Goal: Transaction & Acquisition: Purchase product/service

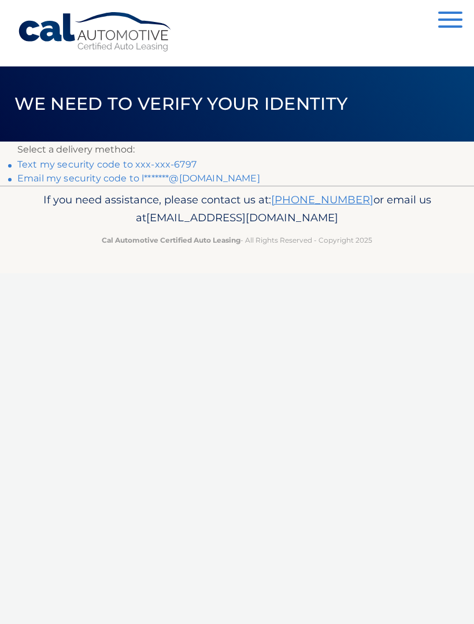
click at [173, 162] on link "Text my security code to xxx-xxx-6797" at bounding box center [106, 164] width 179 height 11
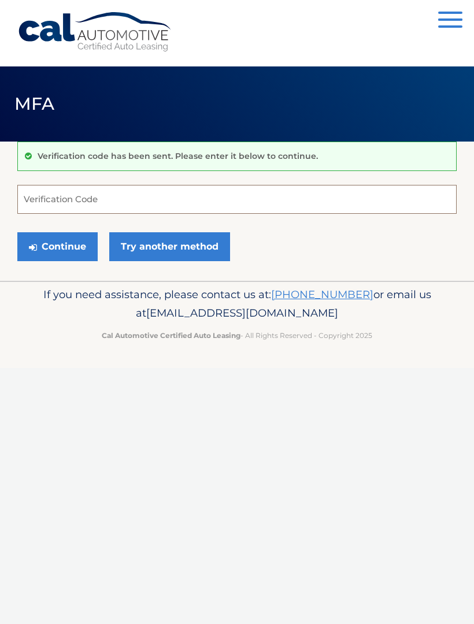
click at [250, 198] on input "Verification Code" at bounding box center [236, 199] width 439 height 29
click at [249, 197] on input "Verification Code" at bounding box center [236, 199] width 439 height 29
click at [222, 201] on input "Verification Code" at bounding box center [236, 199] width 439 height 29
click at [186, 185] on input "Verification Code" at bounding box center [236, 199] width 439 height 29
type input "842141"
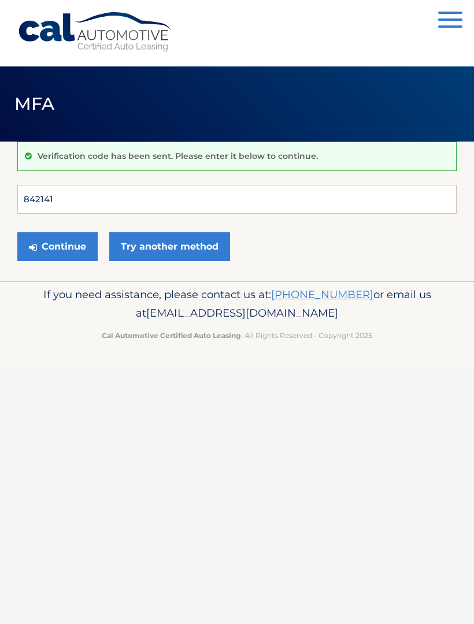
click at [57, 246] on button "Continue" at bounding box center [57, 246] width 80 height 29
click at [74, 249] on button "Continue" at bounding box center [57, 246] width 80 height 29
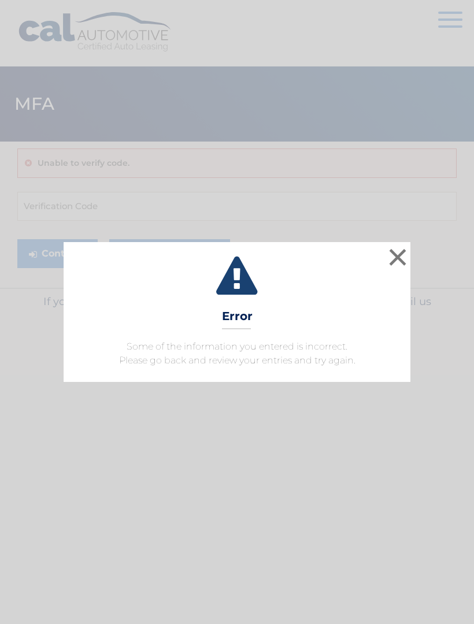
click at [399, 269] on button "×" at bounding box center [397, 256] width 23 height 23
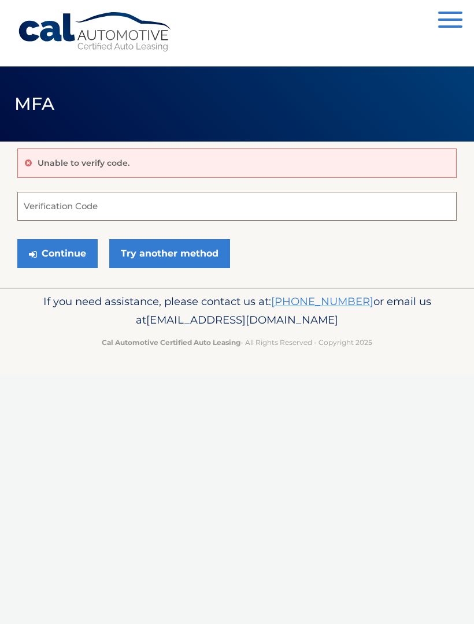
click at [144, 195] on input "Verification Code" at bounding box center [236, 206] width 439 height 29
click at [206, 266] on link "Try another method" at bounding box center [169, 253] width 121 height 29
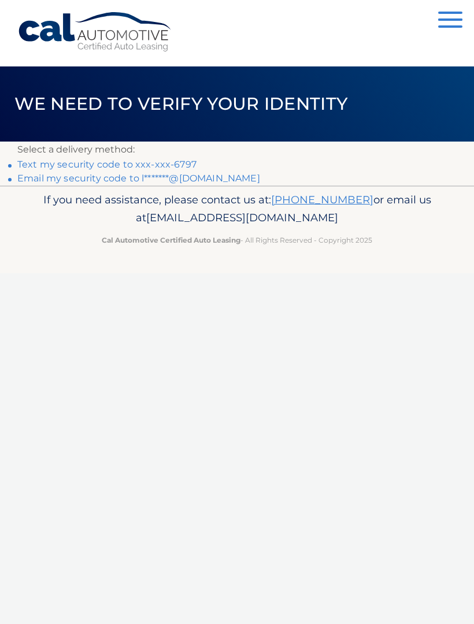
click at [176, 159] on link "Text my security code to xxx-xxx-6797" at bounding box center [106, 164] width 179 height 11
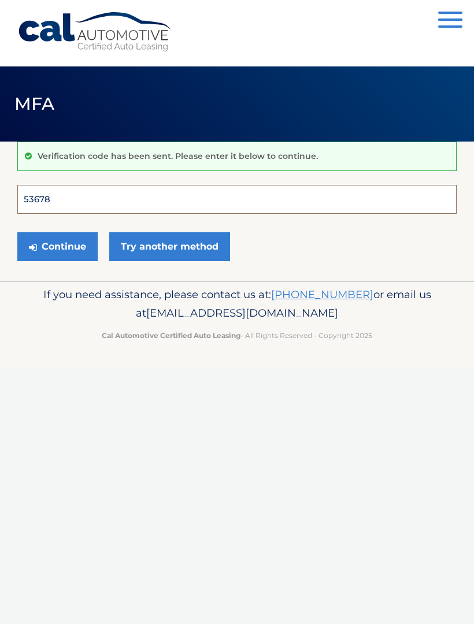
type input "536788"
click at [57, 246] on button "Continue" at bounding box center [57, 246] width 80 height 29
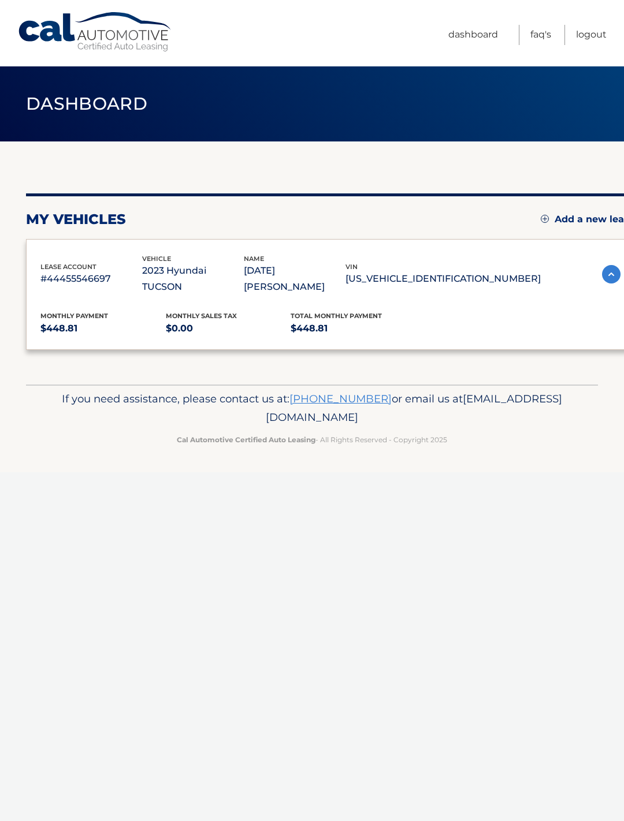
click at [72, 325] on div "Monthly Payment $448.81 Monthly sales Tax $0.00 Total Monthly Payment $448.81 v…" at bounding box center [330, 315] width 580 height 40
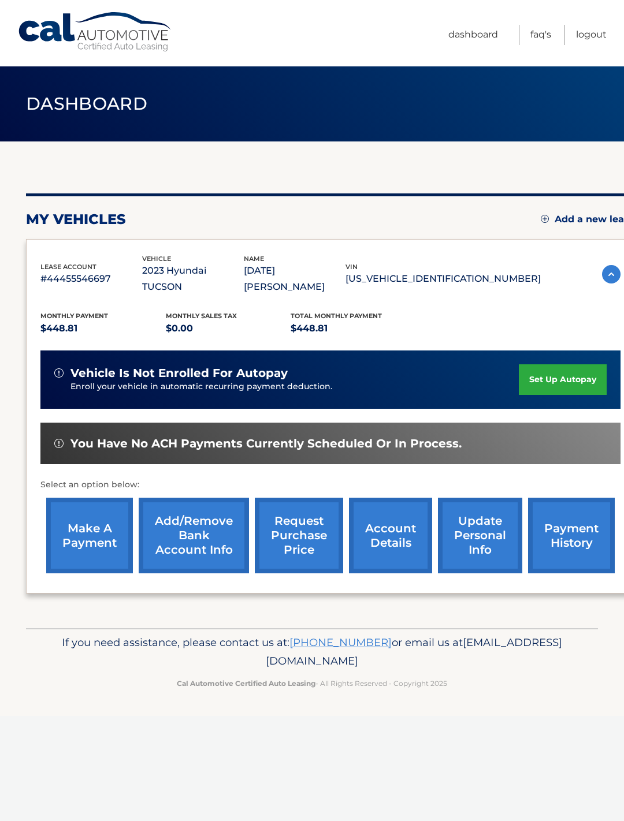
click at [108, 523] on link "make a payment" at bounding box center [89, 536] width 87 height 76
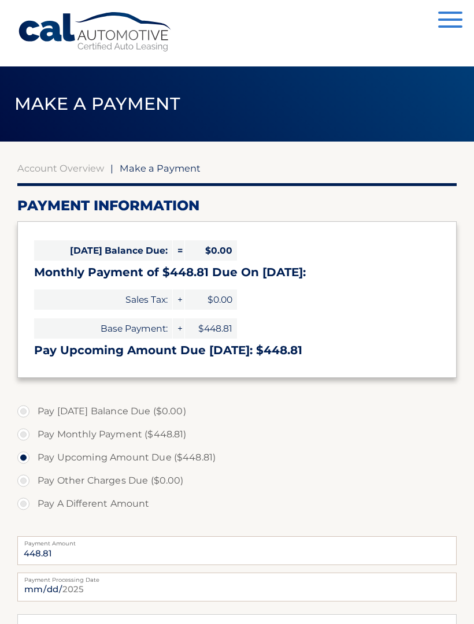
select select "ZmUyMGI0N2EtNDFkOC00ZmMxLTgzYzYtMmQ0Mjk4ZGUyNGFj"
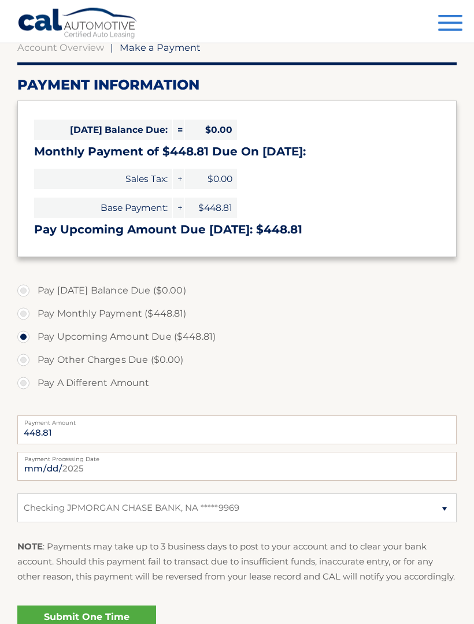
scroll to position [202, 0]
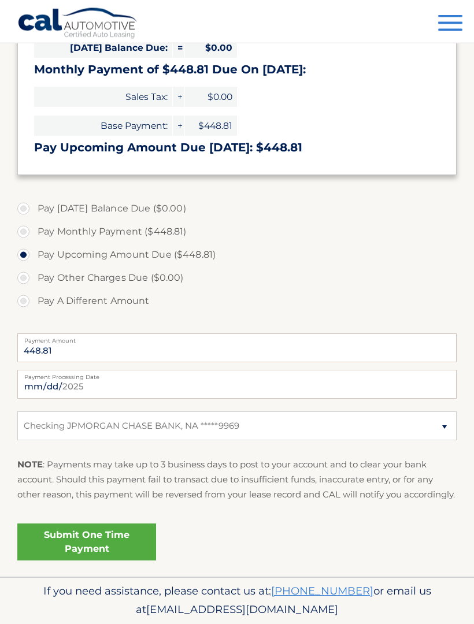
click at [127, 549] on link "Submit One Time Payment" at bounding box center [86, 542] width 139 height 37
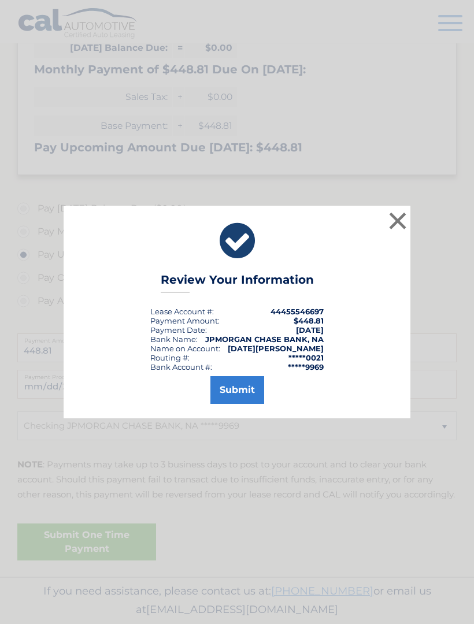
click at [245, 404] on button "Submit" at bounding box center [237, 390] width 54 height 28
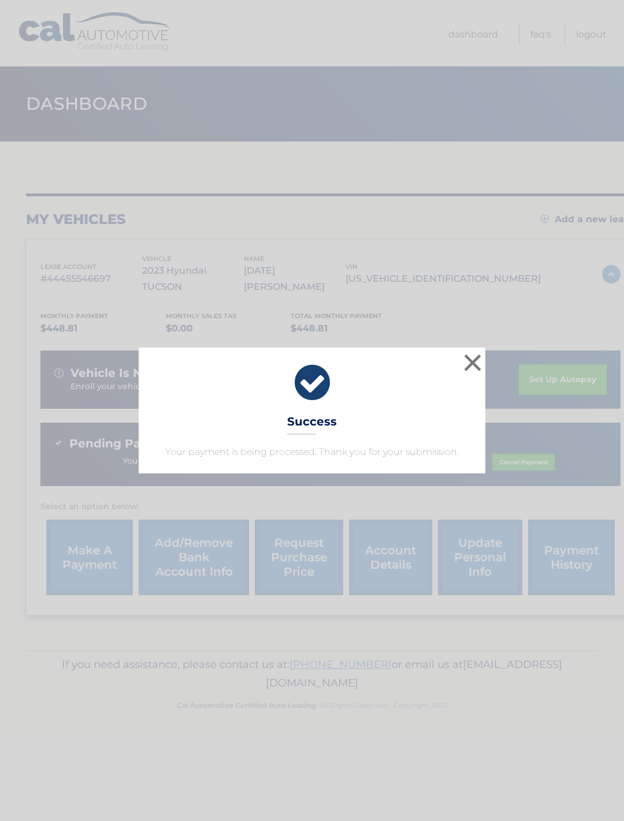
click at [478, 363] on button "×" at bounding box center [472, 362] width 23 height 23
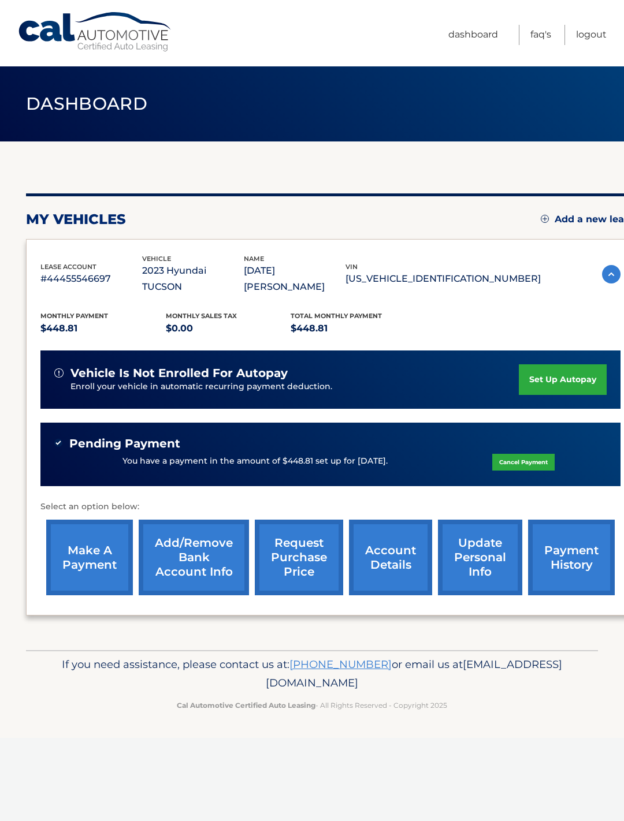
click at [105, 534] on link "make a payment" at bounding box center [89, 558] width 87 height 76
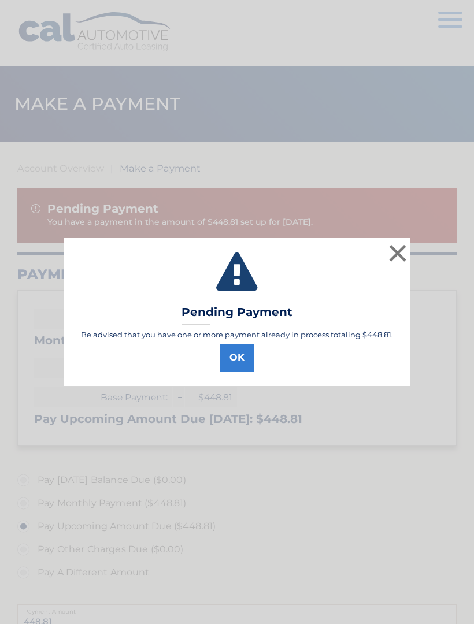
select select "ZmUyMGI0N2EtNDFkOC00ZmMxLTgzYzYtMmQ0Mjk4ZGUyNGFj"
click at [389, 252] on button "×" at bounding box center [397, 252] width 23 height 23
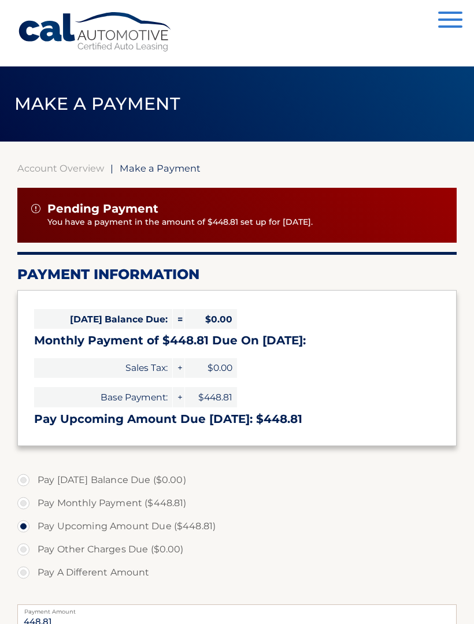
click at [459, 20] on span "button" at bounding box center [450, 19] width 24 height 2
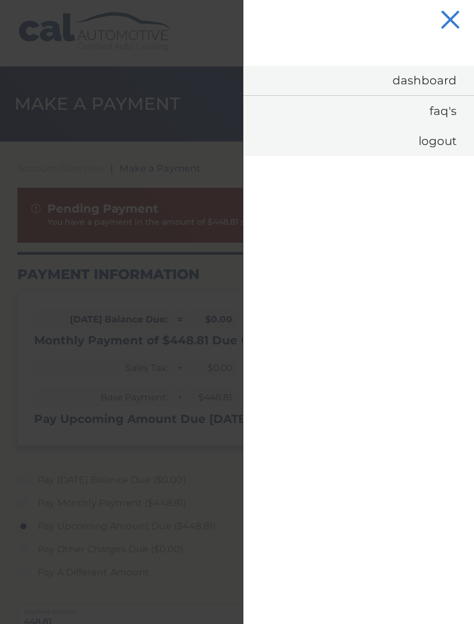
click at [206, 135] on div at bounding box center [237, 312] width 474 height 624
